Goal: Task Accomplishment & Management: Manage account settings

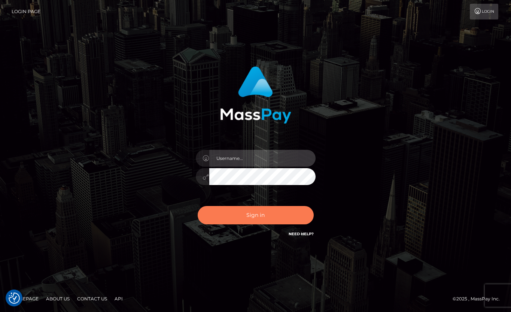
type input "[EMAIL_ADDRESS][DOMAIN_NAME]"
click at [285, 213] on button "Sign in" at bounding box center [256, 215] width 116 height 18
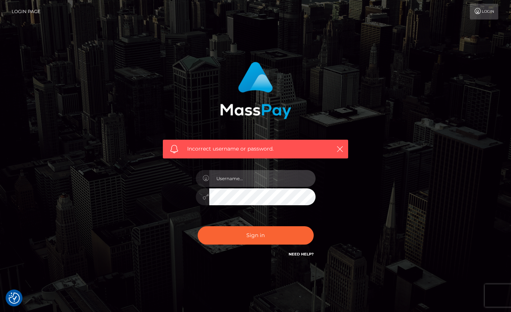
type input "[EMAIL_ADDRESS][DOMAIN_NAME]"
click at [194, 189] on div "[EMAIL_ADDRESS][DOMAIN_NAME]" at bounding box center [255, 192] width 131 height 57
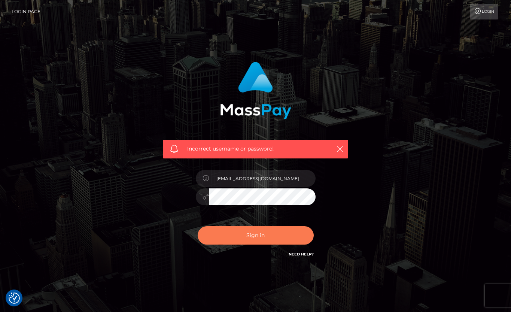
drag, startPoint x: 271, startPoint y: 232, endPoint x: 271, endPoint y: 236, distance: 3.8
click at [271, 232] on button "Sign in" at bounding box center [256, 235] width 116 height 18
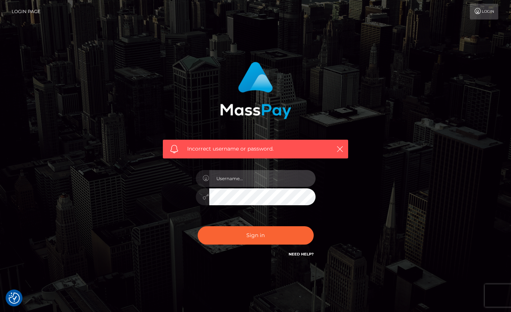
type input "[EMAIL_ADDRESS][DOMAIN_NAME]"
click at [198, 194] on div at bounding box center [256, 195] width 120 height 15
click at [198, 226] on button "Sign in" at bounding box center [256, 235] width 116 height 18
type input "[EMAIL_ADDRESS][DOMAIN_NAME]"
click at [192, 192] on div "[EMAIL_ADDRESS][DOMAIN_NAME]" at bounding box center [255, 192] width 131 height 57
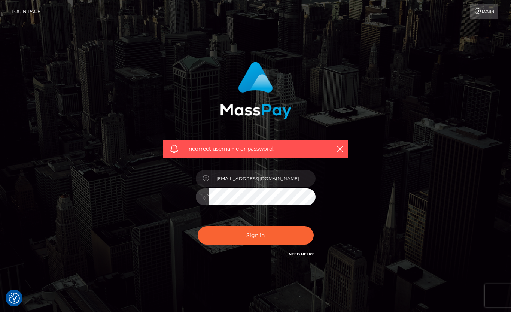
click at [198, 226] on button "Sign in" at bounding box center [256, 235] width 116 height 18
type input "[EMAIL_ADDRESS][DOMAIN_NAME]"
click at [172, 194] on div "Incorrect username or password. latexbarbie@outlook.com" at bounding box center [255, 160] width 197 height 208
click at [198, 226] on button "Sign in" at bounding box center [256, 235] width 116 height 18
type input "[EMAIL_ADDRESS][DOMAIN_NAME]"
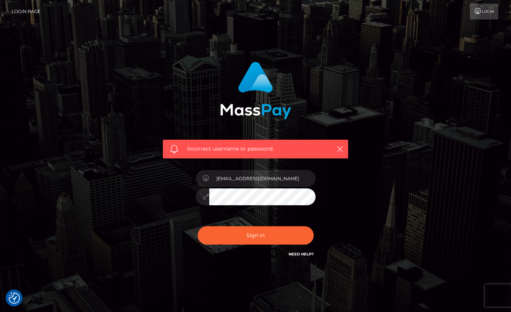
click at [493, 12] on link "Login" at bounding box center [484, 12] width 28 height 16
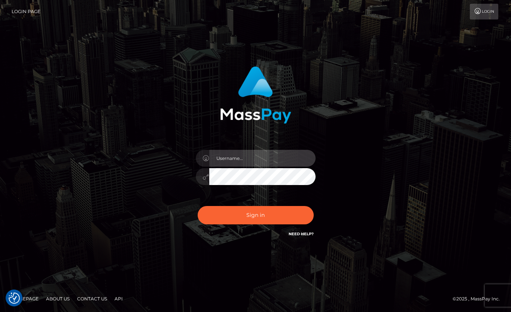
type input "[EMAIL_ADDRESS][DOMAIN_NAME]"
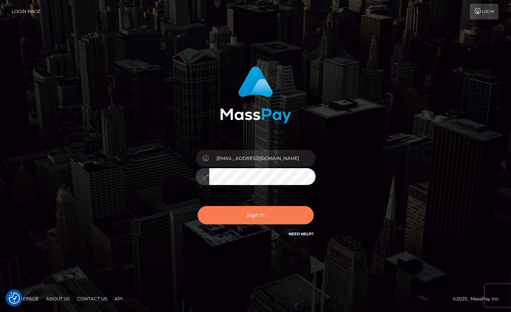
drag, startPoint x: 269, startPoint y: 222, endPoint x: 273, endPoint y: 219, distance: 5.3
click at [269, 222] on button "Sign in" at bounding box center [256, 215] width 116 height 18
